Goal: Transaction & Acquisition: Obtain resource

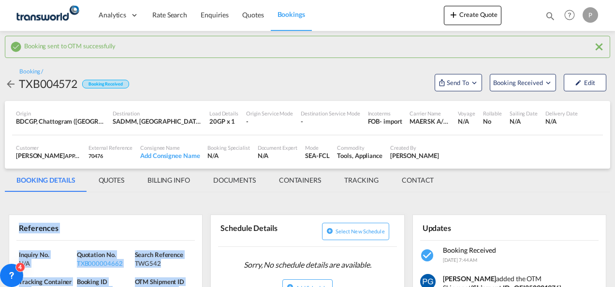
click at [456, 23] on button "Create Quote" at bounding box center [473, 15] width 58 height 19
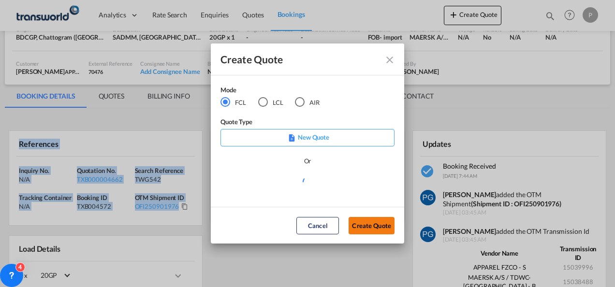
click at [369, 225] on button "Create Quote" at bounding box center [372, 225] width 46 height 17
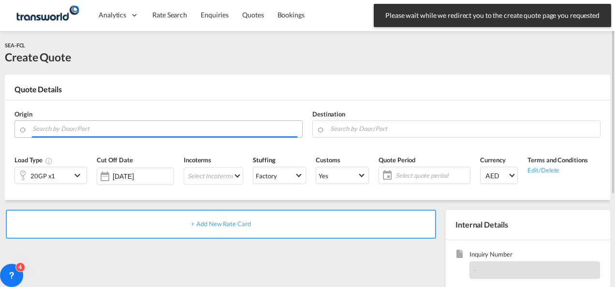
click at [102, 129] on input "Search by Door/Port" at bounding box center [164, 128] width 265 height 17
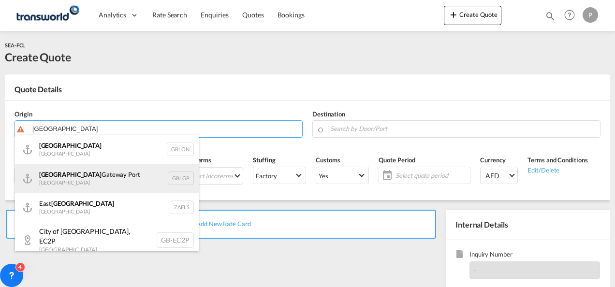
click at [96, 174] on div "[GEOGRAPHIC_DATA] [GEOGRAPHIC_DATA] [GEOGRAPHIC_DATA]" at bounding box center [107, 178] width 184 height 29
type input "[GEOGRAPHIC_DATA], [GEOGRAPHIC_DATA]"
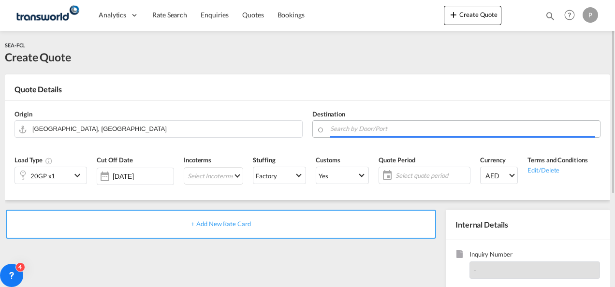
click at [338, 129] on input "Search by Door/Port" at bounding box center [462, 128] width 265 height 17
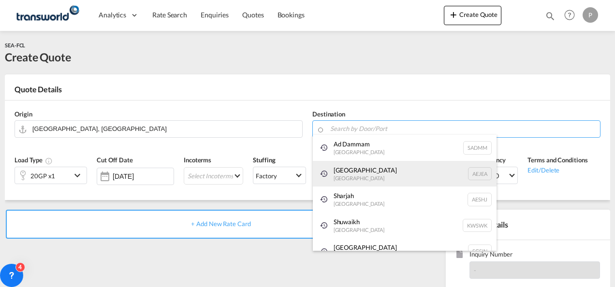
click at [353, 177] on div "[GEOGRAPHIC_DATA] [GEOGRAPHIC_DATA]" at bounding box center [405, 174] width 184 height 26
type input "[GEOGRAPHIC_DATA], [GEOGRAPHIC_DATA]"
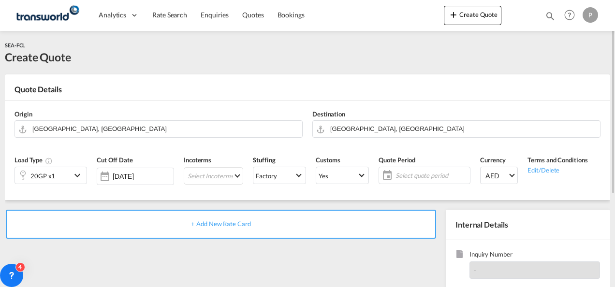
click at [71, 174] on div "20GP x1" at bounding box center [43, 175] width 56 height 16
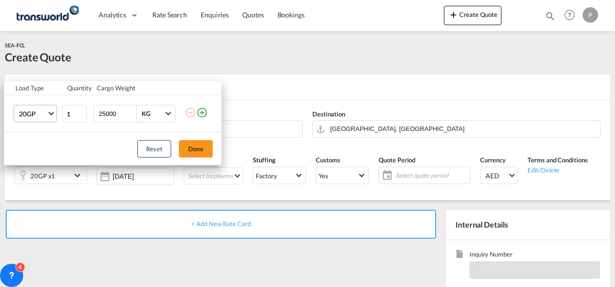
click at [48, 111] on md-select-value "20GP" at bounding box center [37, 113] width 39 height 16
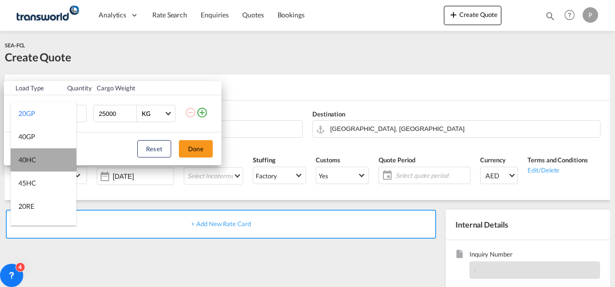
click at [44, 152] on md-option "40HC" at bounding box center [44, 159] width 66 height 23
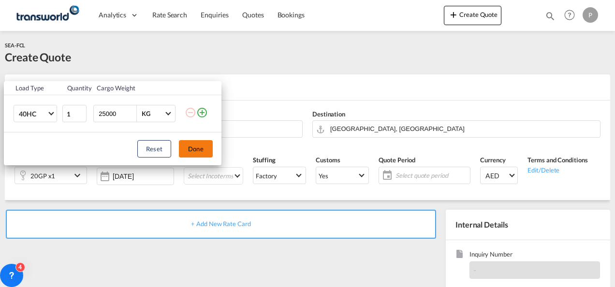
click at [199, 143] on button "Done" at bounding box center [196, 148] width 34 height 17
